Goal: Information Seeking & Learning: Find specific page/section

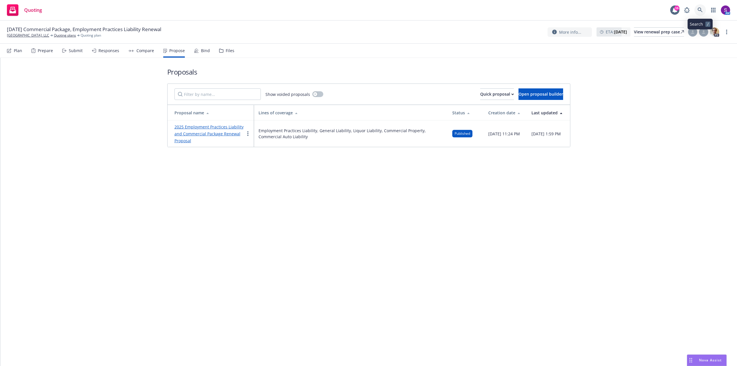
click at [697, 10] on link at bounding box center [701, 10] width 12 height 12
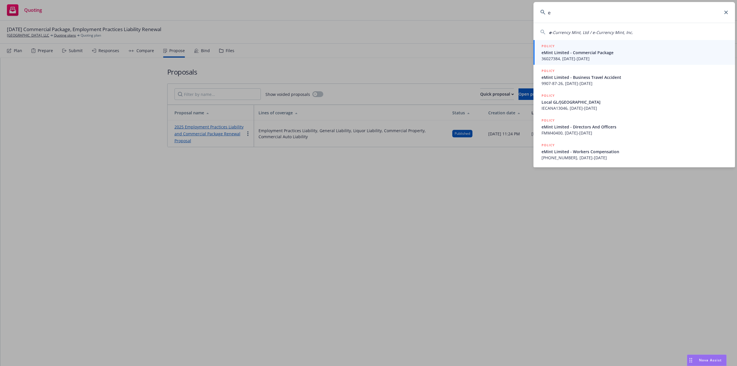
type input "e"
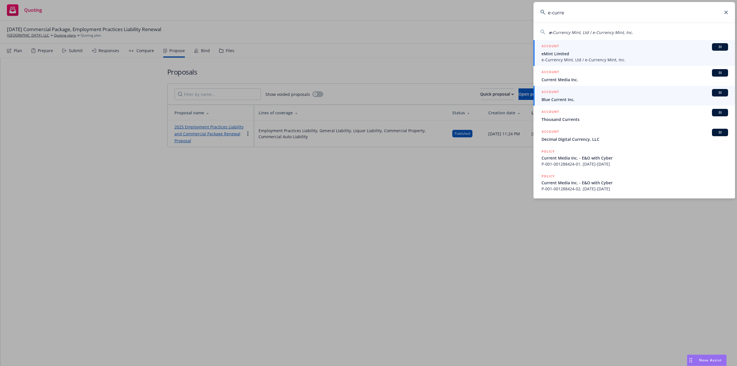
type input "e-curre"
click at [580, 57] on span "e-Currency Mint, Ltd / e-Currency Mint, Inc." at bounding box center [635, 60] width 187 height 6
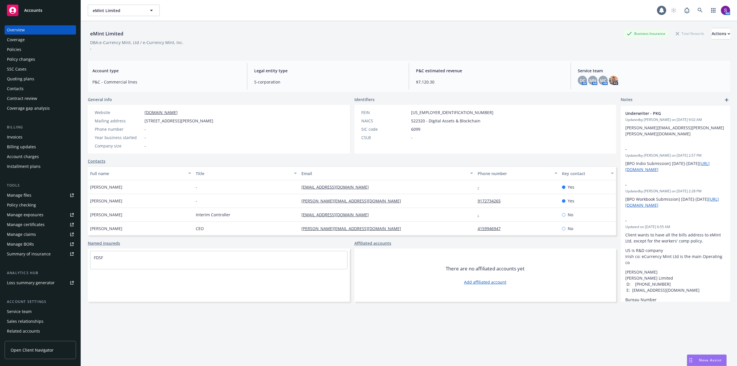
click at [17, 47] on div "Policies" at bounding box center [14, 49] width 14 height 9
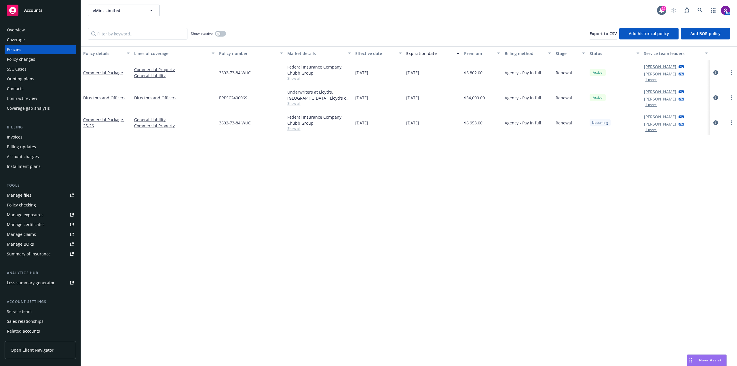
click at [298, 78] on span "Show all" at bounding box center [319, 78] width 63 height 5
click at [238, 200] on div "Policy details Lines of coverage Policy number Market details Effective date Ex…" at bounding box center [409, 206] width 657 height 320
click at [292, 129] on span "Show all" at bounding box center [319, 128] width 63 height 5
click at [164, 162] on div "Policy details Lines of coverage Policy number Market details Effective date Ex…" at bounding box center [409, 206] width 657 height 320
click at [30, 193] on div "Manage files" at bounding box center [19, 195] width 24 height 9
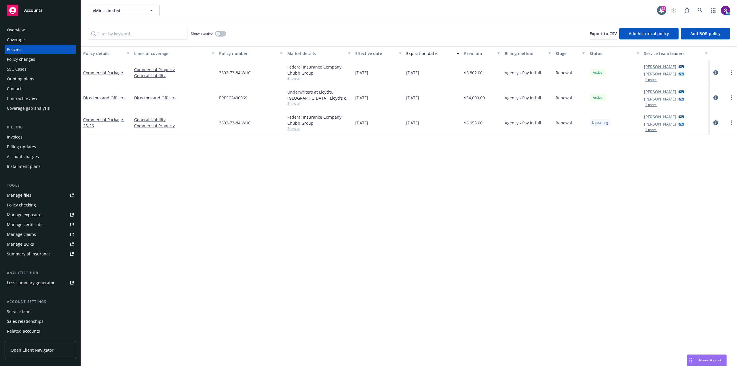
click at [717, 123] on icon "circleInformation" at bounding box center [716, 122] width 5 height 5
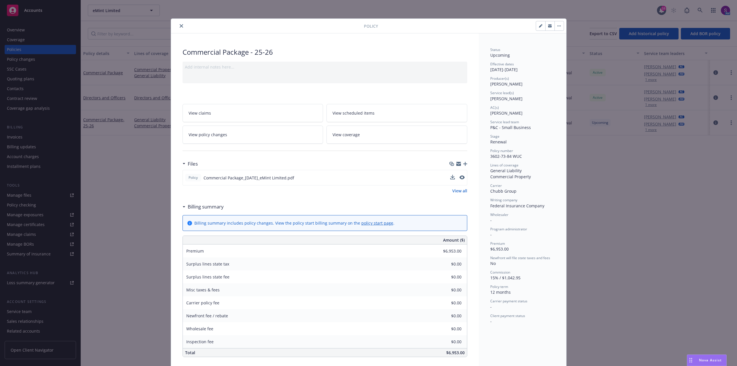
click at [457, 178] on div at bounding box center [458, 178] width 14 height 6
click at [459, 177] on icon "preview file" at bounding box center [461, 177] width 5 height 4
click at [180, 27] on icon "close" at bounding box center [181, 25] width 3 height 3
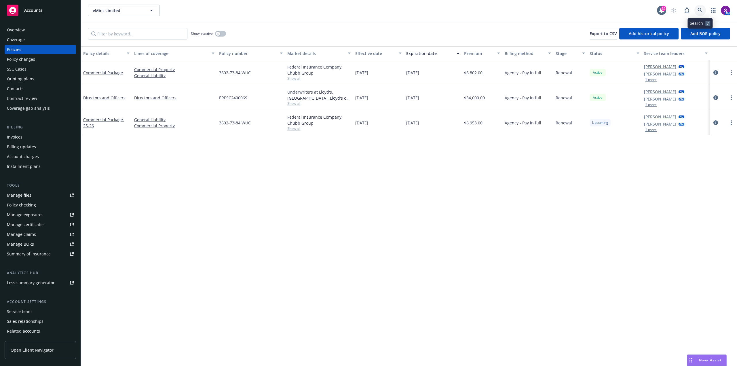
click at [700, 12] on icon at bounding box center [700, 10] width 5 height 5
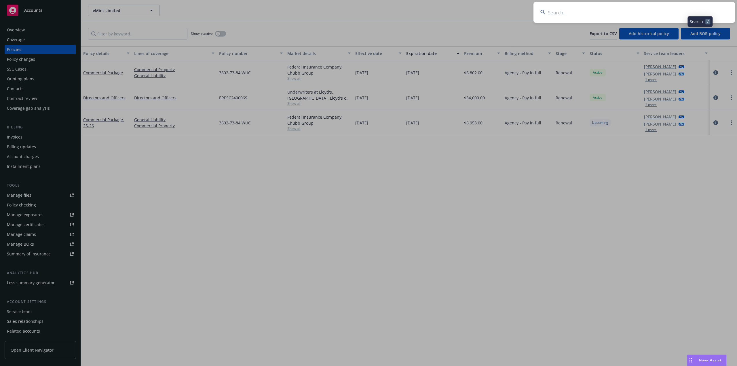
click at [591, 17] on input at bounding box center [635, 12] width 202 height 21
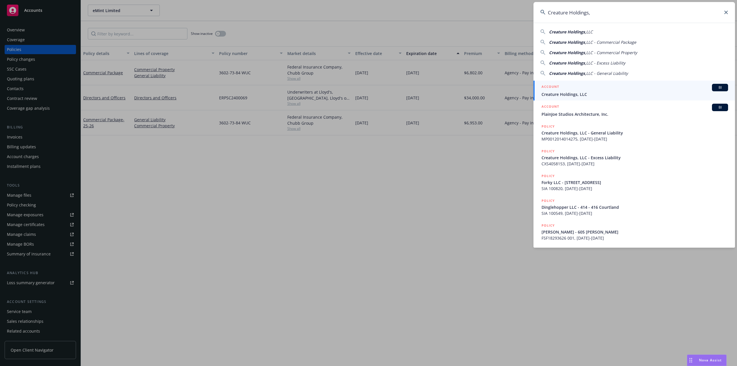
type input "Creature Holdings,"
click at [568, 89] on div "ACCOUNT BI" at bounding box center [635, 87] width 187 height 7
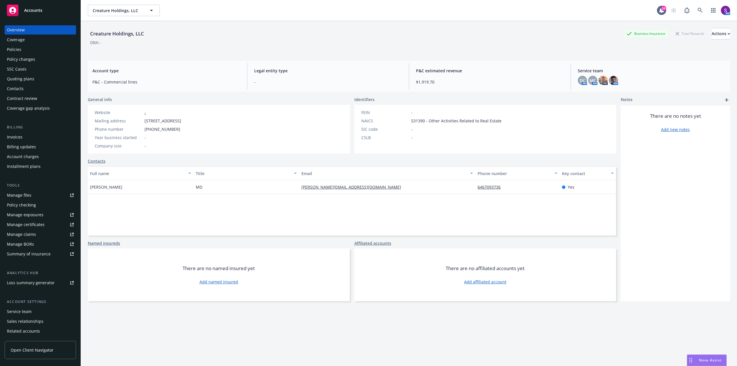
click at [19, 51] on div "Policies" at bounding box center [14, 49] width 14 height 9
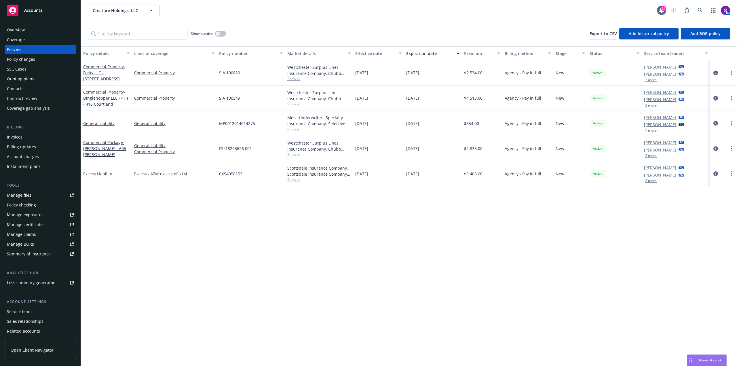
click at [296, 80] on span "Show all" at bounding box center [319, 78] width 63 height 5
click at [263, 77] on div "SIA 100820" at bounding box center [251, 72] width 68 height 25
click at [296, 104] on span "Show all" at bounding box center [319, 104] width 63 height 5
click at [264, 98] on div "SIA 100549" at bounding box center [251, 98] width 68 height 25
click at [299, 130] on span "Show all" at bounding box center [319, 129] width 63 height 5
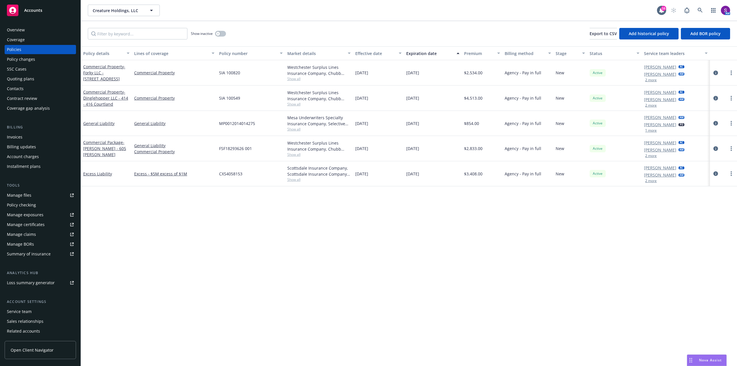
click at [270, 117] on div "MP0012014014275" at bounding box center [251, 123] width 68 height 25
click at [295, 154] on span "Show all" at bounding box center [319, 154] width 63 height 5
click at [278, 143] on div "FSF18293626 001" at bounding box center [251, 148] width 68 height 25
click at [296, 179] on span "Show all" at bounding box center [319, 179] width 63 height 5
click at [271, 153] on div "FSF18293626 001" at bounding box center [251, 148] width 68 height 25
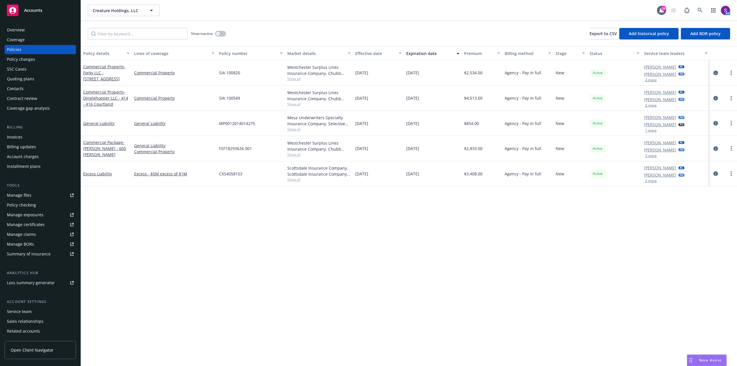
click at [27, 195] on div "Manage files" at bounding box center [19, 195] width 24 height 9
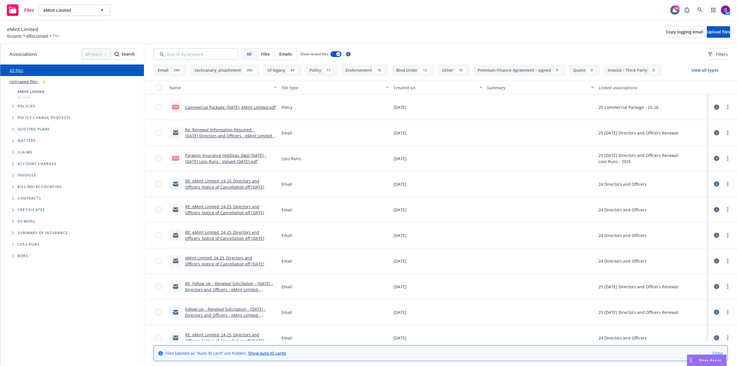
click at [213, 131] on link "Re: Renewal Information Required - 10/25/2025 Directors and Officers - eMint Li…" at bounding box center [230, 136] width 90 height 18
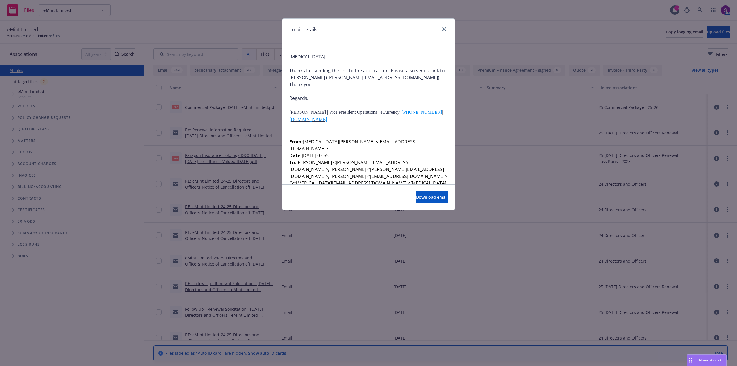
scroll to position [346, 0]
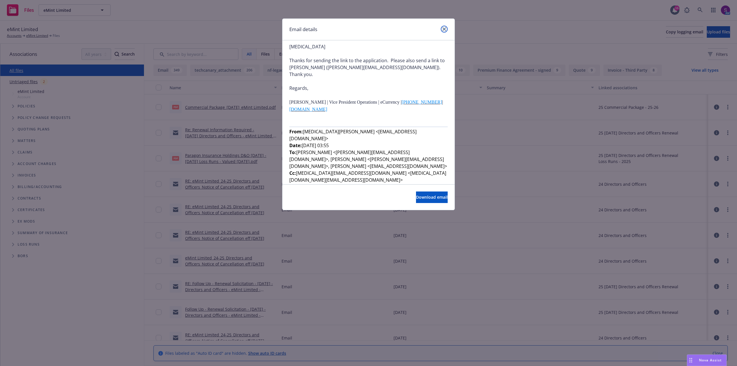
click at [445, 29] on icon "close" at bounding box center [444, 28] width 3 height 3
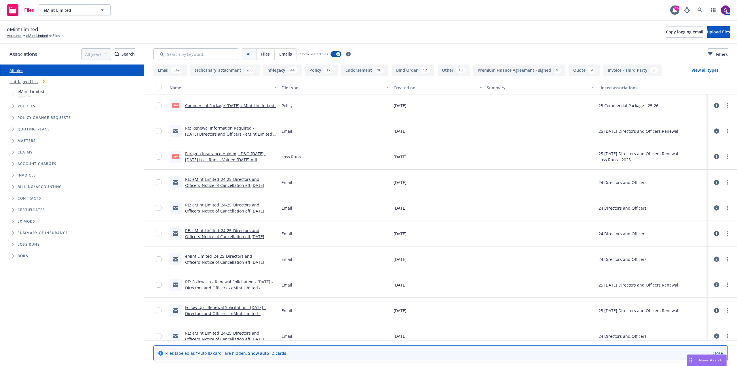
scroll to position [0, 0]
click at [195, 105] on link "Commercial Package_09-26-2025_eMint Limited.pdf" at bounding box center [230, 107] width 91 height 5
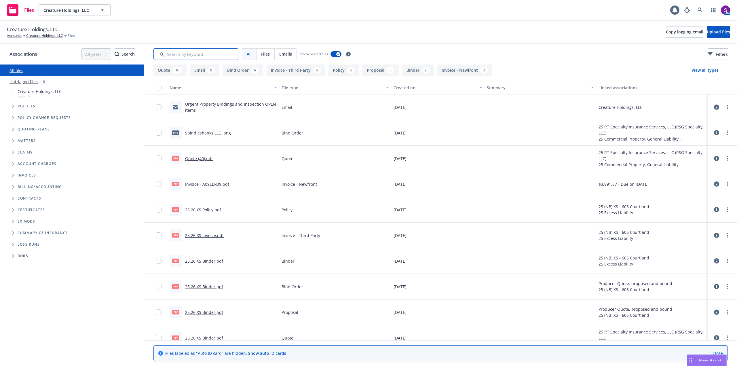
click at [187, 52] on input "Search by keyword..." at bounding box center [196, 54] width 85 height 12
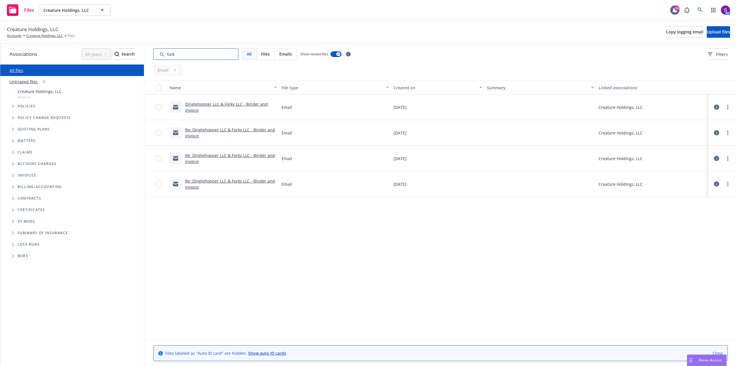
type input "fork"
click at [223, 181] on link "Re: Dinglehopper LLC & Forky LLC - Binder and invoice" at bounding box center [230, 184] width 90 height 12
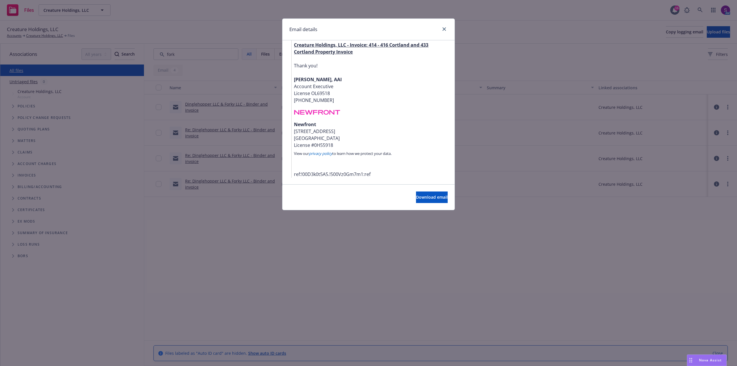
scroll to position [211, 0]
click at [323, 48] on div "Good Afternoon , I hope you are doing well. Please see the attached insurance b…" at bounding box center [371, 81] width 154 height 191
click at [325, 45] on strong "Creature Holdings, LLC - Invoice: 414 - 416 Cortland and 433 Cortland Property …" at bounding box center [361, 48] width 135 height 13
click at [444, 27] on link "close" at bounding box center [444, 29] width 7 height 7
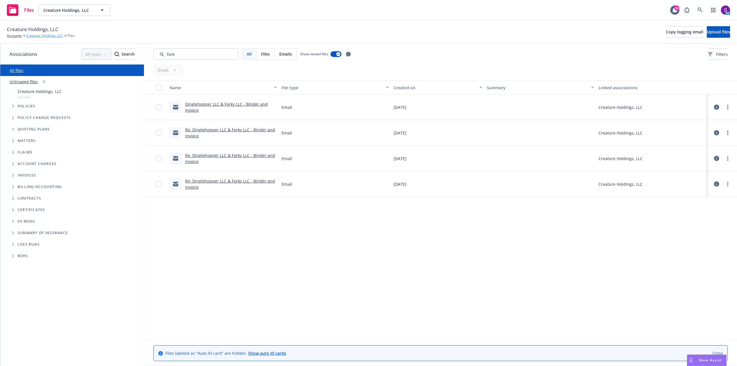
click at [43, 35] on link "Creature Holdings, LLC" at bounding box center [44, 35] width 37 height 5
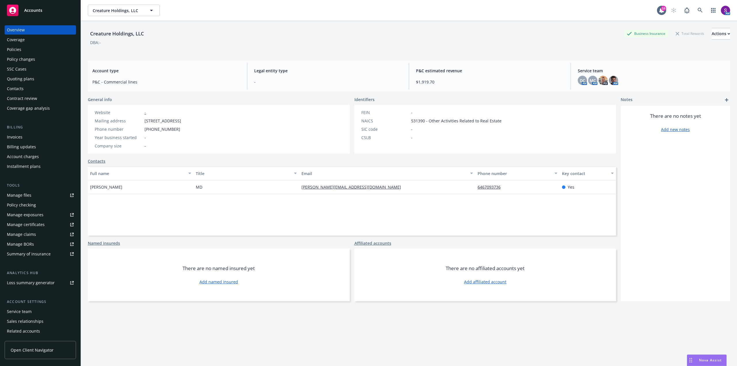
click at [19, 194] on div "Manage files" at bounding box center [19, 195] width 24 height 9
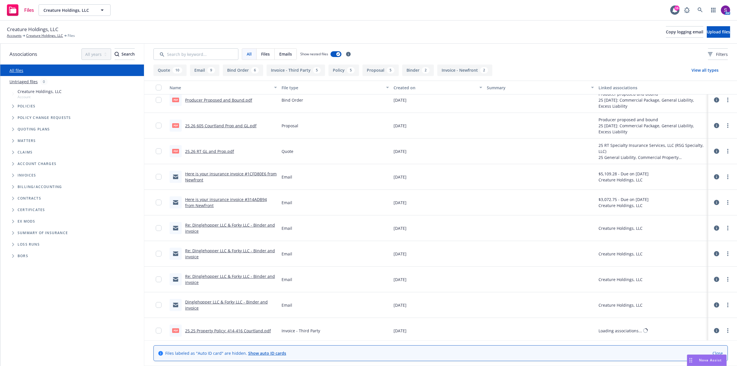
scroll to position [576, 0]
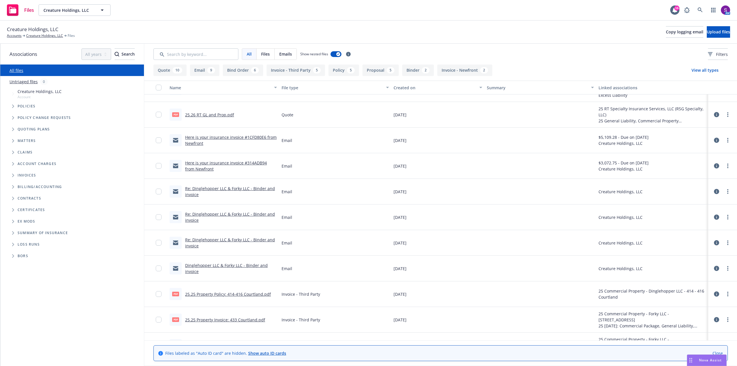
click at [233, 265] on link "Dinglehopper LLC & Forky LLC - Binder and invoice" at bounding box center [226, 269] width 83 height 12
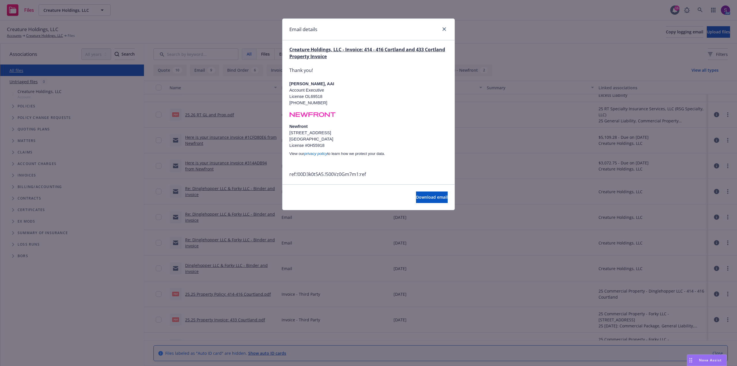
scroll to position [95, 0]
click at [444, 27] on link "close" at bounding box center [444, 29] width 7 height 7
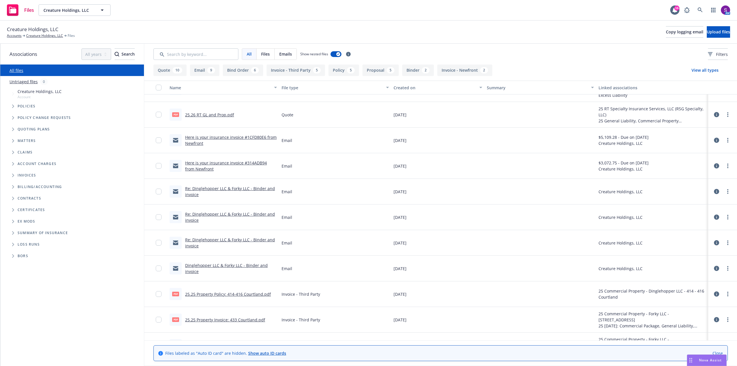
click at [215, 293] on link "25.25 Property Policy: 414-416 Courtland.pdf" at bounding box center [228, 294] width 86 height 5
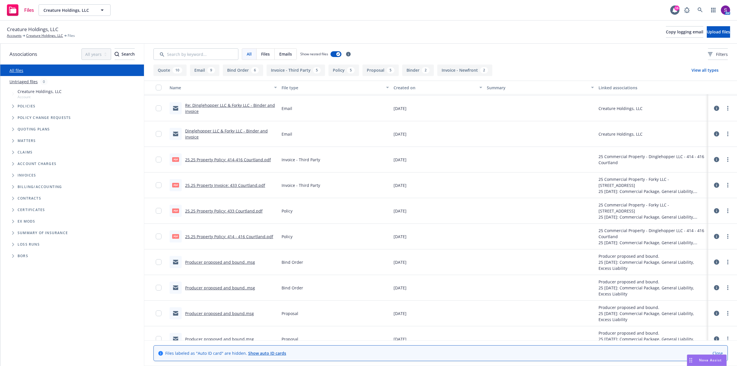
scroll to position [720, 0]
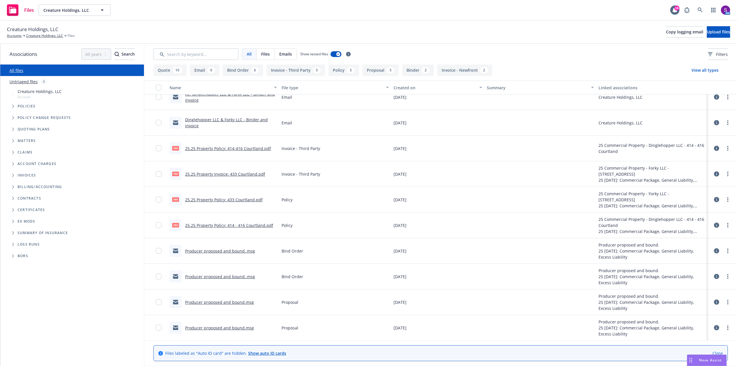
click at [217, 250] on link "Producer proposed and bound..msg" at bounding box center [220, 250] width 70 height 5
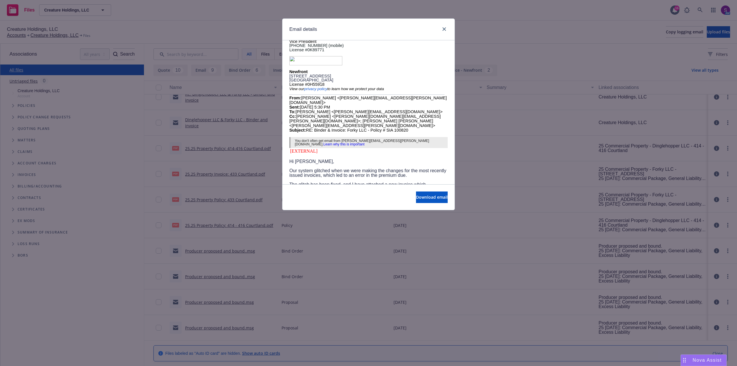
scroll to position [86, 0]
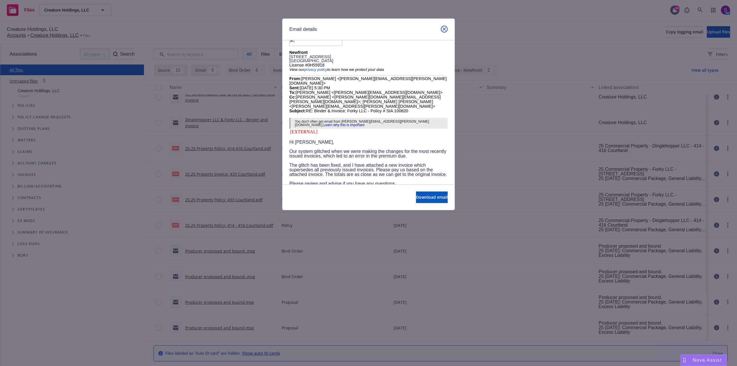
click at [442, 29] on link "close" at bounding box center [444, 29] width 7 height 7
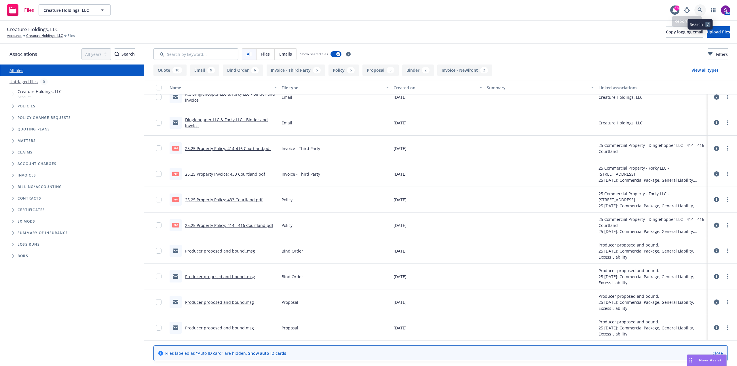
click at [702, 5] on link at bounding box center [701, 10] width 12 height 12
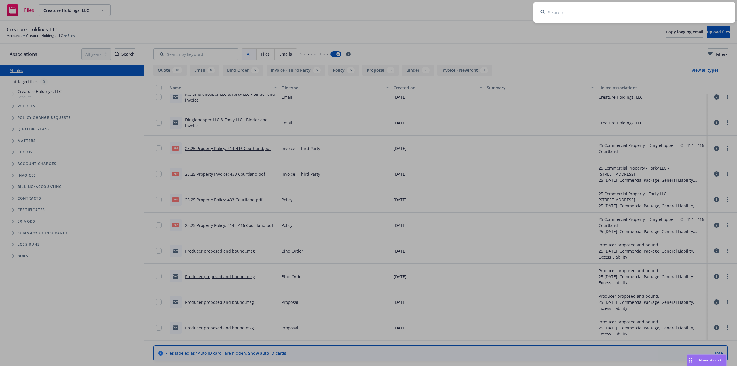
click at [626, 9] on input at bounding box center [635, 12] width 202 height 21
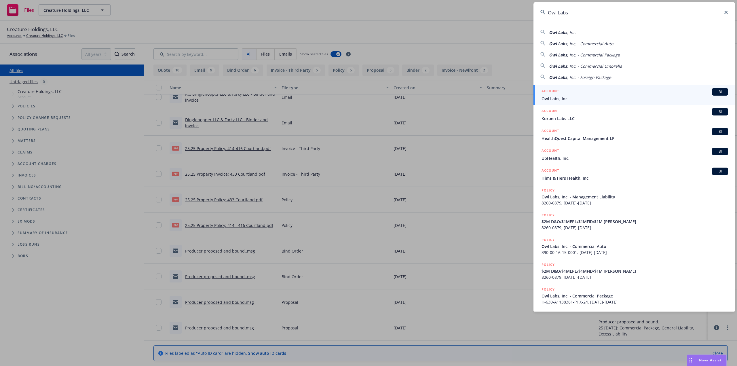
type input "Owl Labs"
click at [580, 97] on span "Owl Labs, Inc." at bounding box center [635, 99] width 187 height 6
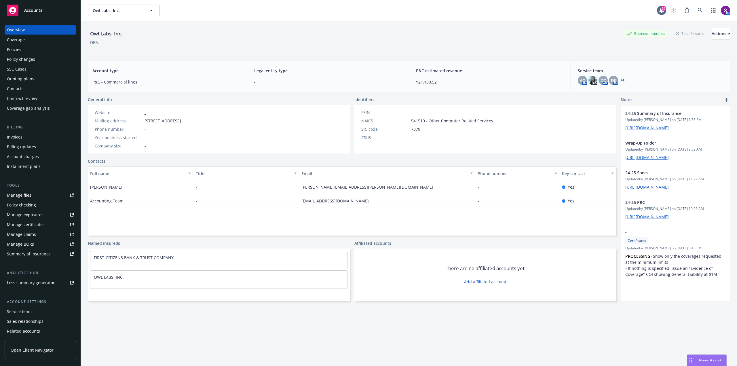
click at [26, 51] on div "Policies" at bounding box center [40, 49] width 67 height 9
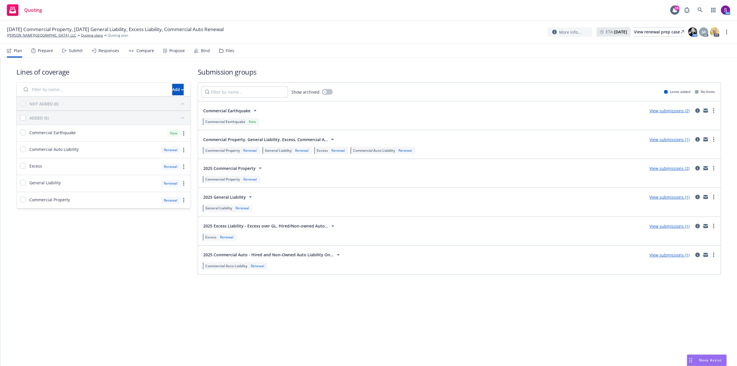
click at [174, 52] on div "Propose" at bounding box center [177, 50] width 16 height 5
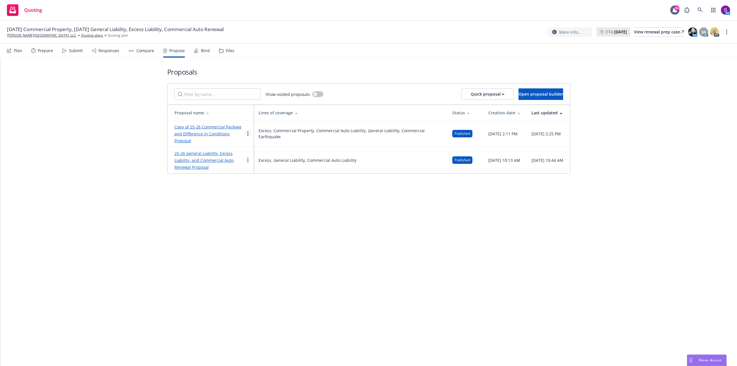
click at [248, 134] on icon "more" at bounding box center [247, 133] width 1 height 5
click at [259, 196] on span "See client view" at bounding box center [266, 193] width 42 height 5
click at [248, 134] on circle "more" at bounding box center [247, 133] width 1 height 1
click at [198, 127] on link "Copy of 25-26 Commercial Package and Difference in Conditions Proposal" at bounding box center [208, 133] width 67 height 19
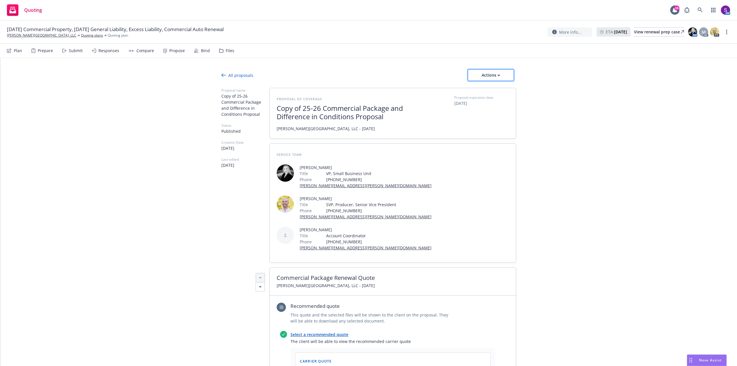
click at [492, 79] on div "Actions" at bounding box center [491, 75] width 27 height 11
drag, startPoint x: 500, startPoint y: 90, endPoint x: 494, endPoint y: 92, distance: 6.3
click at [500, 90] on span "Copy proposal link" at bounding box center [491, 89] width 50 height 5
type textarea "x"
click at [38, 36] on link "EC Palomar Industrial Center, LLC" at bounding box center [41, 35] width 69 height 5
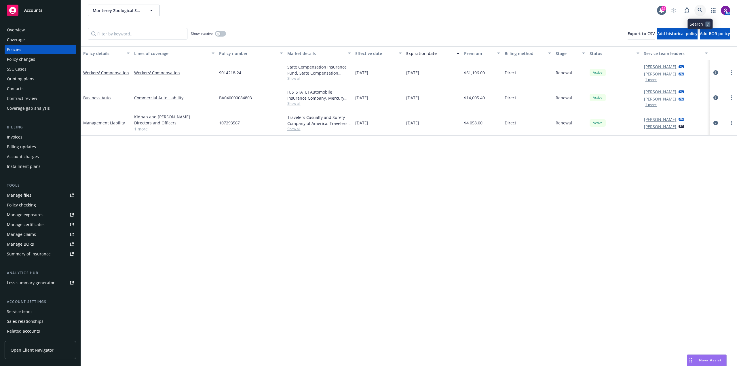
click at [703, 10] on link at bounding box center [701, 11] width 12 height 12
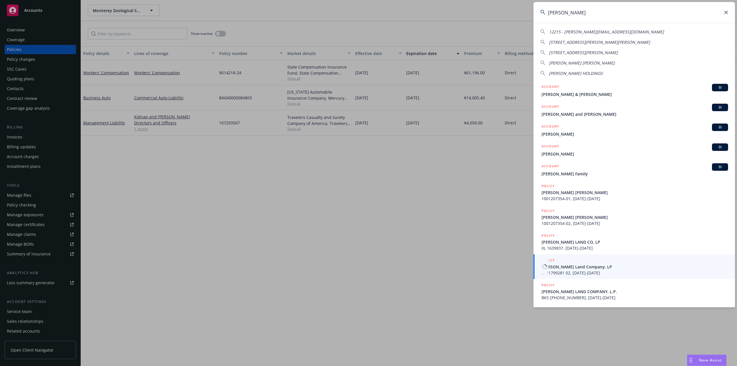
type input "[PERSON_NAME]"
click at [561, 268] on span "[PERSON_NAME] Land Company, LP" at bounding box center [635, 267] width 187 height 6
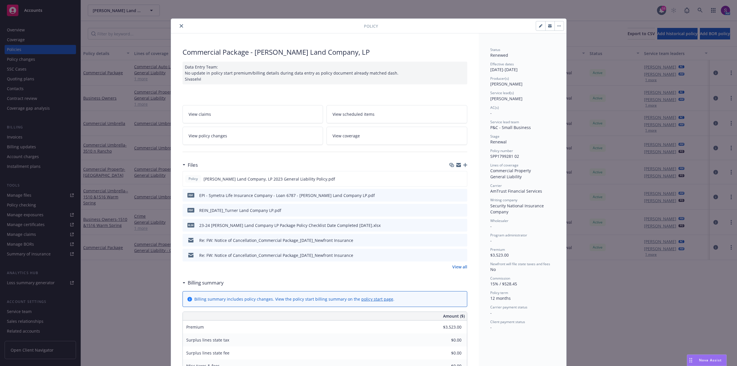
click at [180, 27] on icon "close" at bounding box center [181, 25] width 3 height 3
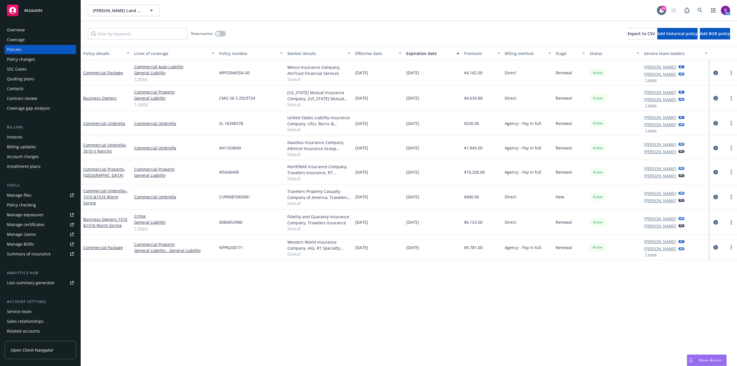
click at [294, 227] on span "Show all" at bounding box center [319, 228] width 63 height 5
click at [143, 228] on link "1 more" at bounding box center [174, 228] width 80 height 6
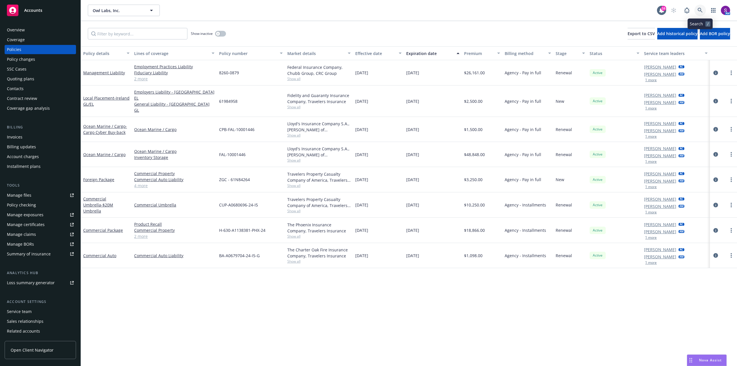
click at [700, 14] on link at bounding box center [701, 11] width 12 height 12
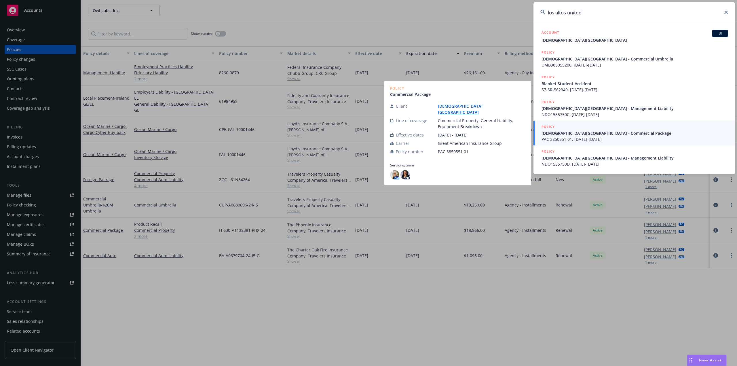
type input "los altos united"
click at [572, 131] on span "United Methodist Church of Los Altos - Commercial Package" at bounding box center [635, 133] width 187 height 6
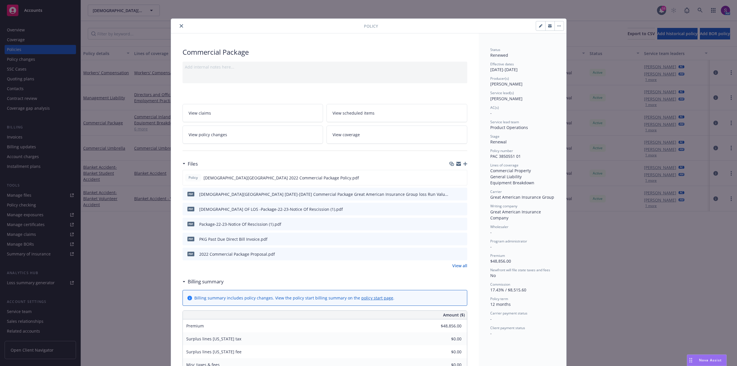
click at [178, 23] on button "close" at bounding box center [181, 25] width 7 height 7
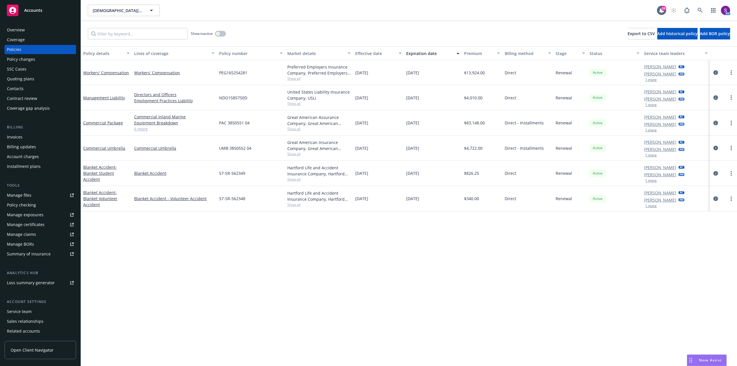
click at [293, 130] on span "Show all" at bounding box center [319, 128] width 63 height 5
click at [715, 121] on icon "circleInformation" at bounding box center [716, 123] width 5 height 5
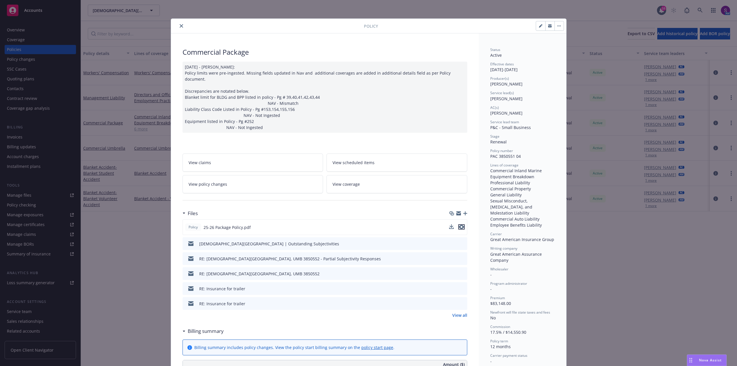
click at [460, 225] on icon "preview file" at bounding box center [461, 227] width 5 height 4
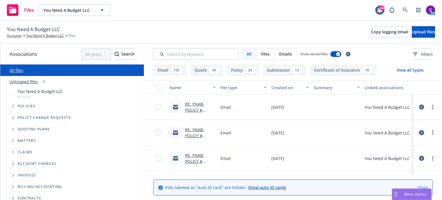
click at [194, 106] on link "RE: YNAB- POLICY # 7092222606" at bounding box center [196, 110] width 23 height 18
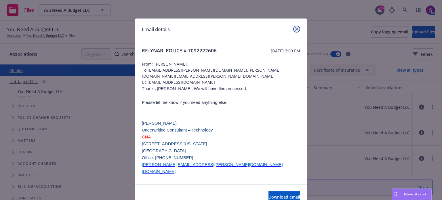
click at [295, 29] on icon "close" at bounding box center [296, 28] width 3 height 3
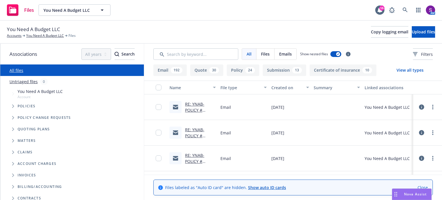
click at [201, 107] on link "RE: YNAB- POLICY # 7092222606" at bounding box center [196, 110] width 23 height 18
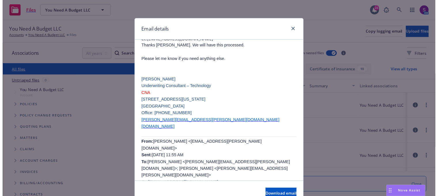
scroll to position [58, 0]
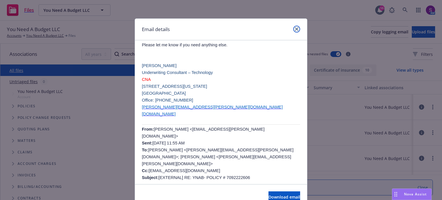
click at [295, 29] on icon "close" at bounding box center [296, 28] width 3 height 3
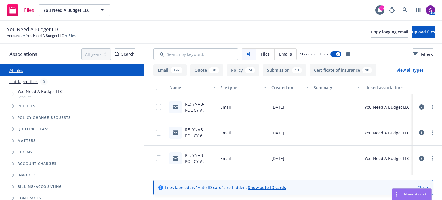
click at [412, 190] on div "Nova Assist" at bounding box center [412, 194] width 39 height 11
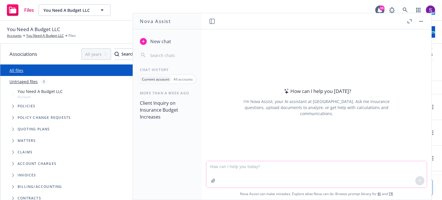
click at [291, 168] on textarea at bounding box center [317, 174] width 221 height 27
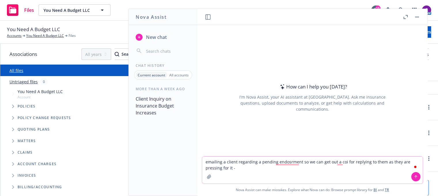
paste textarea "Hi, The carrier has received the request and is processing I let them know we n…"
type textarea "emailing a client regarding a pending endosrment so we can get out a coi for re…"
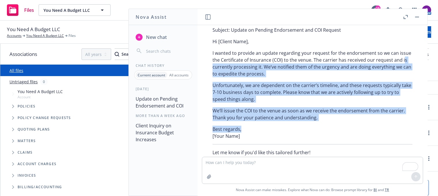
scroll to position [73, 0]
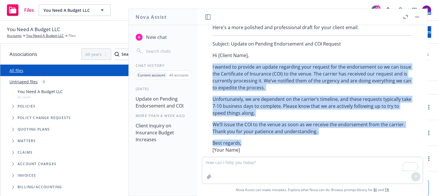
drag, startPoint x: 242, startPoint y: 115, endPoint x: 209, endPoint y: 65, distance: 59.3
click at [209, 65] on div "Here's a more polished and professional draft for your client email: Subject: U…" at bounding box center [312, 97] width 211 height 150
copy div "I wanted to provide an update regarding your request for the endorsement so we …"
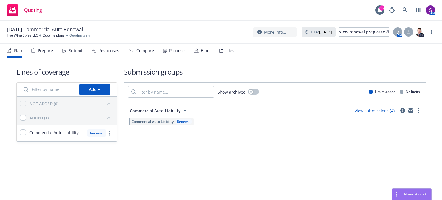
click at [71, 52] on div "Submit" at bounding box center [76, 50] width 14 height 5
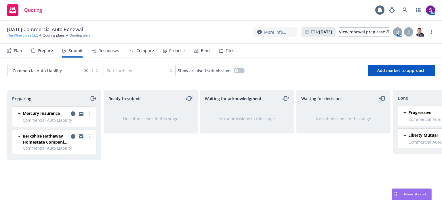
click at [28, 35] on link "The Wine Spies LLC" at bounding box center [22, 35] width 31 height 5
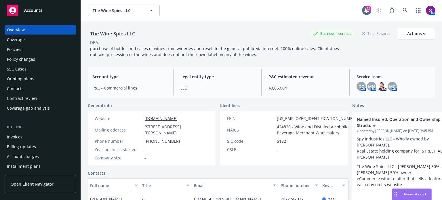
click at [18, 53] on div "Policies" at bounding box center [14, 49] width 14 height 9
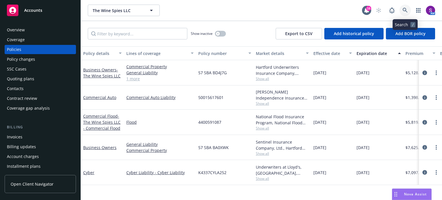
click at [408, 10] on icon at bounding box center [405, 10] width 5 height 5
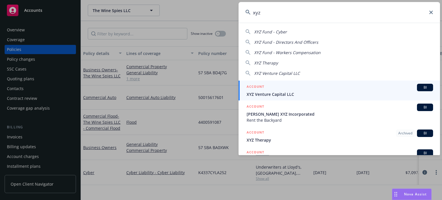
type input "xyz"
click at [296, 95] on span "XYZ Venture Capital LLC" at bounding box center [340, 94] width 187 height 6
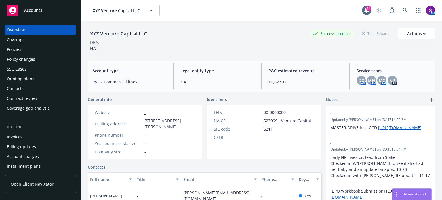
click at [25, 54] on div "Policies" at bounding box center [40, 49] width 67 height 9
